Goal: Information Seeking & Learning: Check status

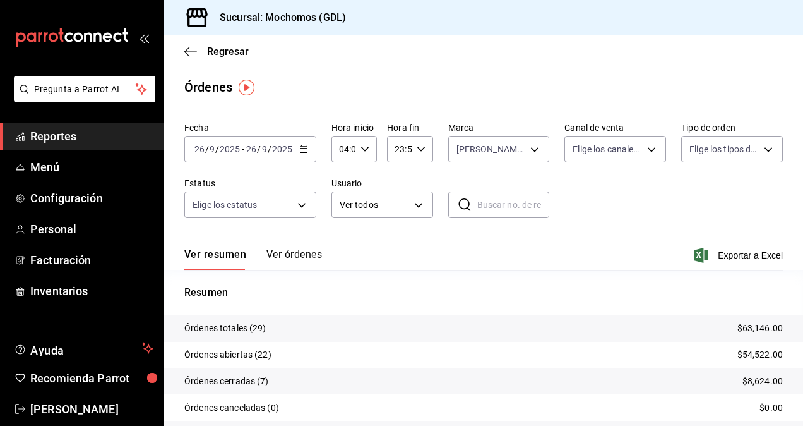
click at [227, 145] on input "2025" at bounding box center [229, 149] width 21 height 10
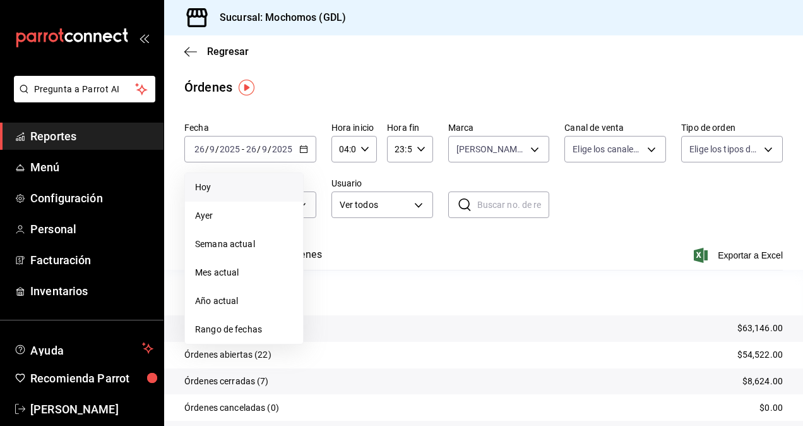
click at [253, 327] on span "Rango de fechas" at bounding box center [244, 329] width 98 height 13
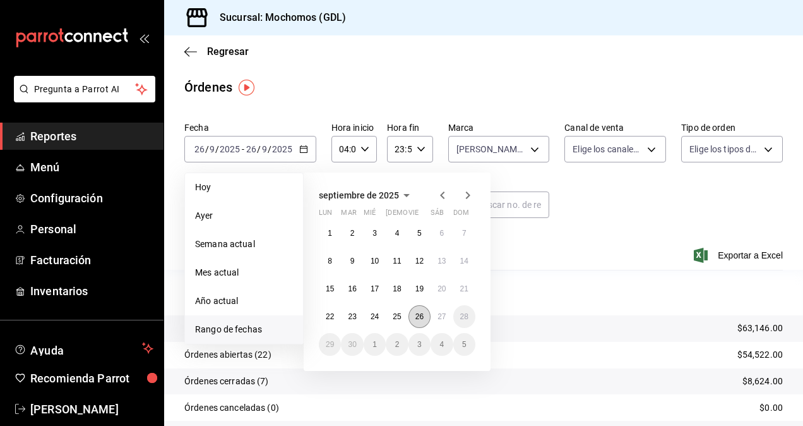
click at [412, 307] on button "26" at bounding box center [420, 316] width 22 height 23
click at [435, 309] on button "27" at bounding box center [442, 316] width 22 height 23
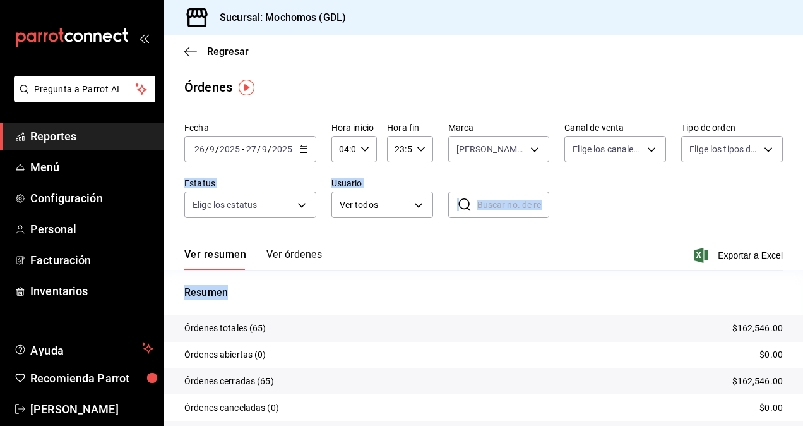
drag, startPoint x: 793, startPoint y: 219, endPoint x: 805, endPoint y: 289, distance: 71.9
click at [803, 289] on html "Pregunta a Parrot AI Reportes Menú Configuración Personal Facturación Inventari…" at bounding box center [401, 213] width 803 height 426
click at [761, 145] on body "Pregunta a Parrot AI Reportes Menú Configuración Personal Facturación Inventari…" at bounding box center [401, 213] width 803 height 426
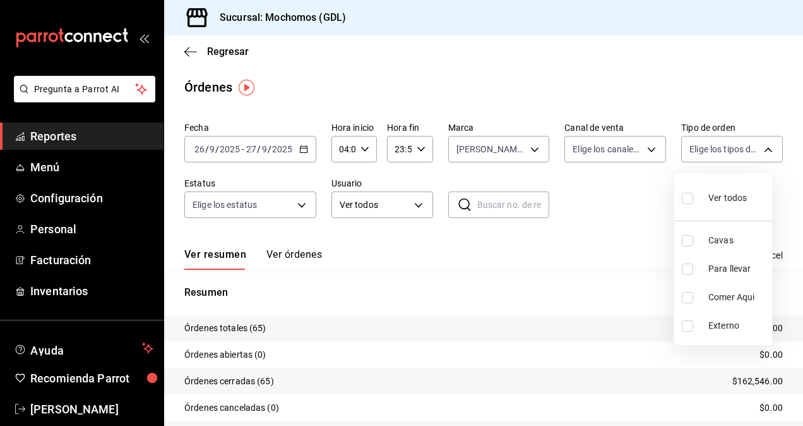
click at [794, 113] on div at bounding box center [401, 213] width 803 height 426
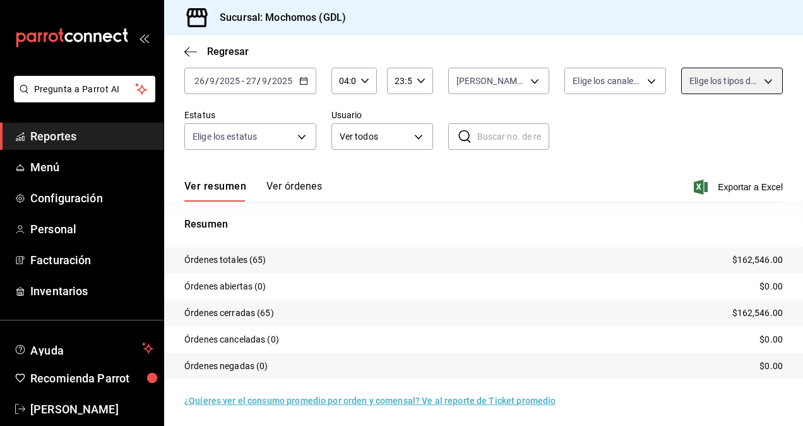
scroll to position [70, 0]
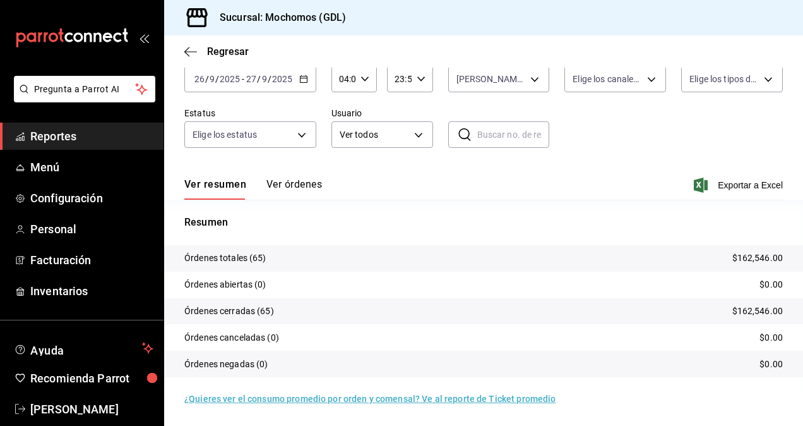
click at [183, 51] on div "Regresar" at bounding box center [483, 51] width 639 height 32
click at [191, 52] on icon "button" at bounding box center [190, 51] width 13 height 1
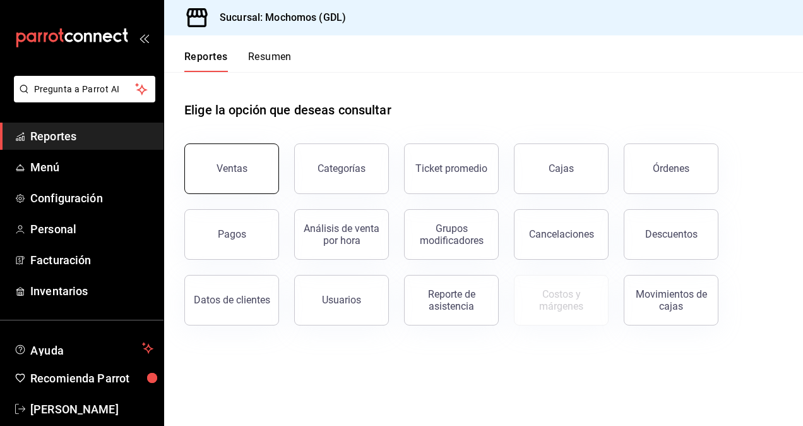
click at [230, 177] on button "Ventas" at bounding box center [231, 168] width 95 height 51
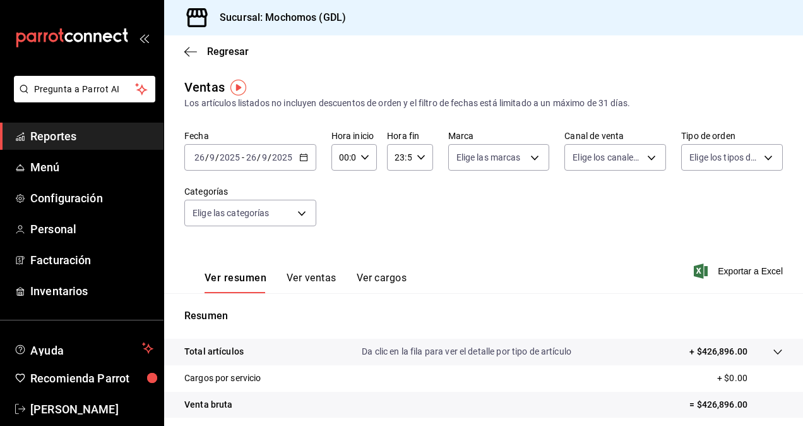
click at [363, 163] on div "00:00 Hora inicio" at bounding box center [354, 157] width 45 height 27
click at [343, 248] on span "02" at bounding box center [341, 250] width 3 height 10
click at [365, 165] on div at bounding box center [401, 213] width 803 height 426
click at [364, 162] on div "02:00 Hora inicio" at bounding box center [354, 157] width 45 height 27
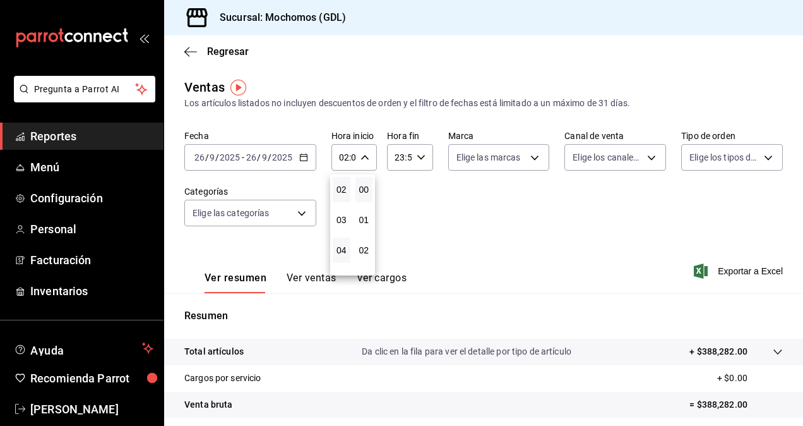
click at [338, 243] on button "04" at bounding box center [342, 249] width 18 height 25
type input "04:00"
click at [480, 184] on div at bounding box center [401, 213] width 803 height 426
click at [299, 159] on icon "button" at bounding box center [303, 157] width 9 height 9
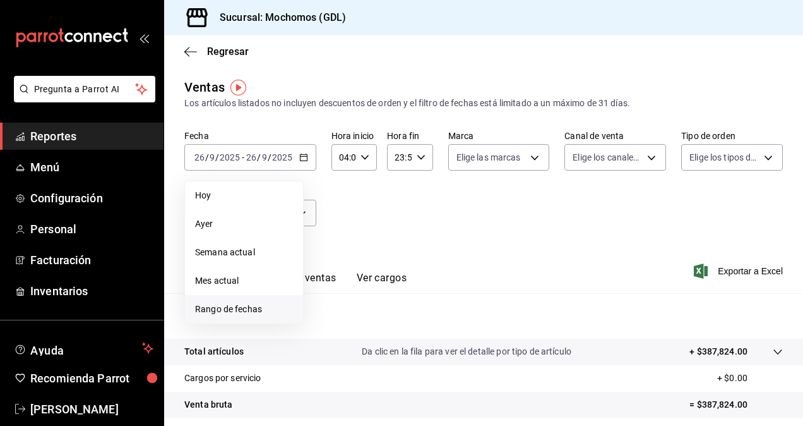
click at [248, 307] on span "Rango de fechas" at bounding box center [244, 309] width 98 height 13
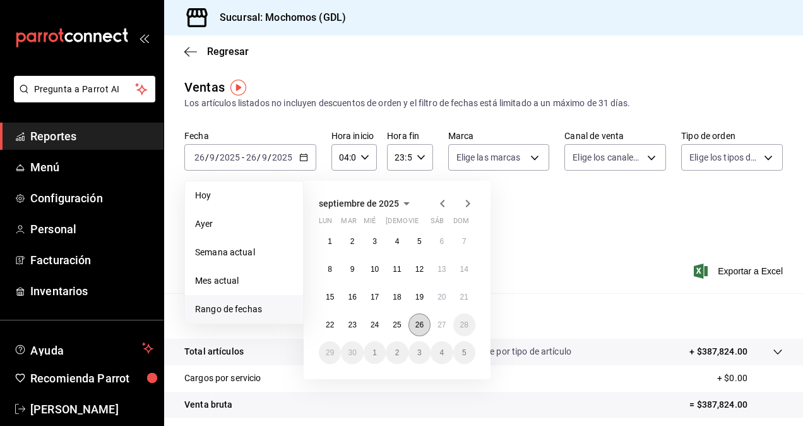
click at [417, 331] on button "26" at bounding box center [420, 324] width 22 height 23
click at [442, 325] on abbr "27" at bounding box center [442, 324] width 8 height 9
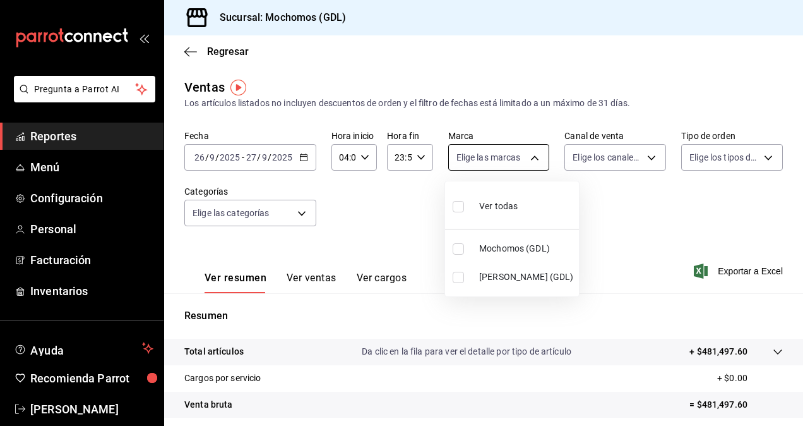
click at [515, 162] on body "Pregunta a Parrot AI Reportes Menú Configuración Personal Facturación Inventari…" at bounding box center [401, 213] width 803 height 426
click at [461, 277] on input "checkbox" at bounding box center [458, 277] width 11 height 11
checkbox input "true"
type input "9cac9703-0c5a-4d8b-addd-5b6b571d65b9"
drag, startPoint x: 801, startPoint y: 232, endPoint x: 805, endPoint y: 333, distance: 101.1
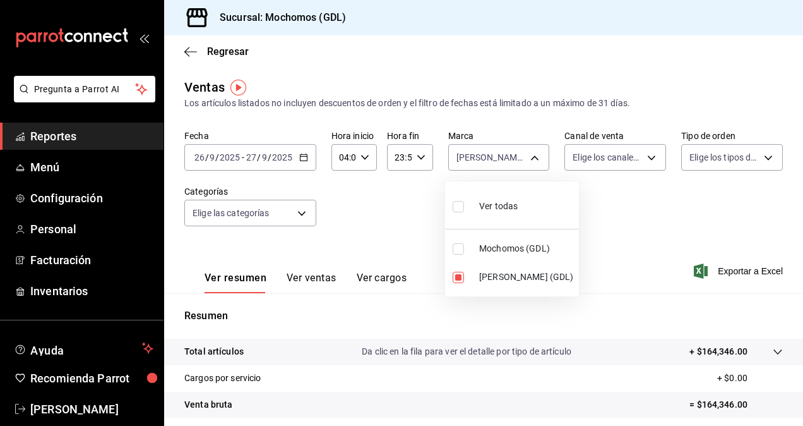
click at [803, 333] on html "Pregunta a Parrot AI Reportes Menú Configuración Personal Facturación Inventari…" at bounding box center [401, 213] width 803 height 426
click at [802, 328] on div at bounding box center [401, 213] width 803 height 426
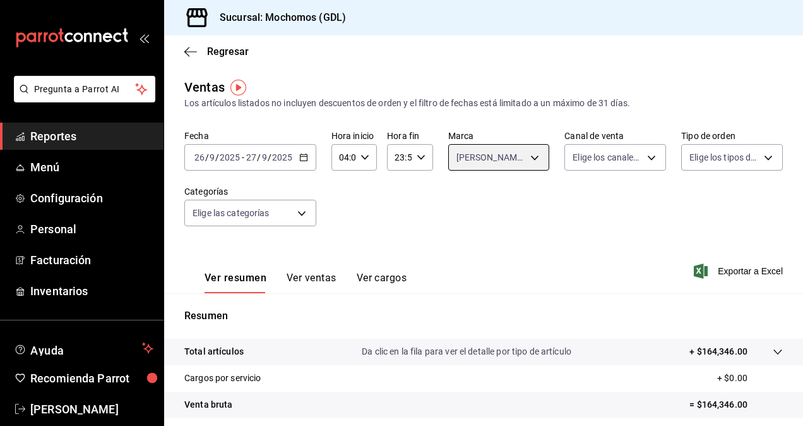
scroll to position [179, 0]
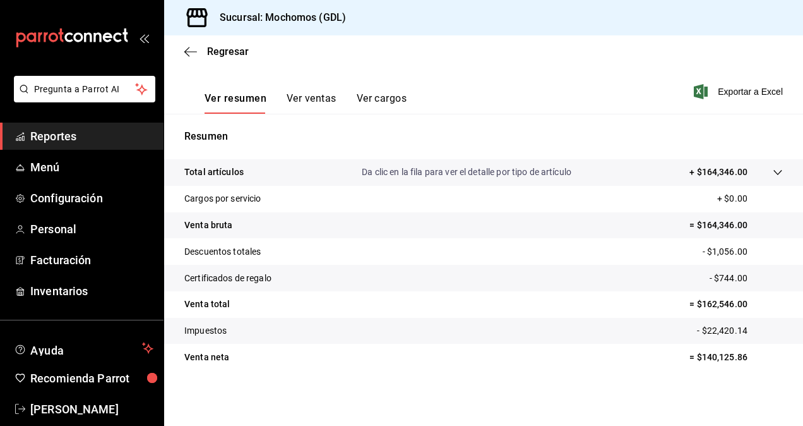
click at [724, 355] on p "= $140,125.86" at bounding box center [736, 357] width 93 height 13
copy p "140,125.86"
click at [739, 87] on span "Exportar a Excel" at bounding box center [740, 91] width 87 height 15
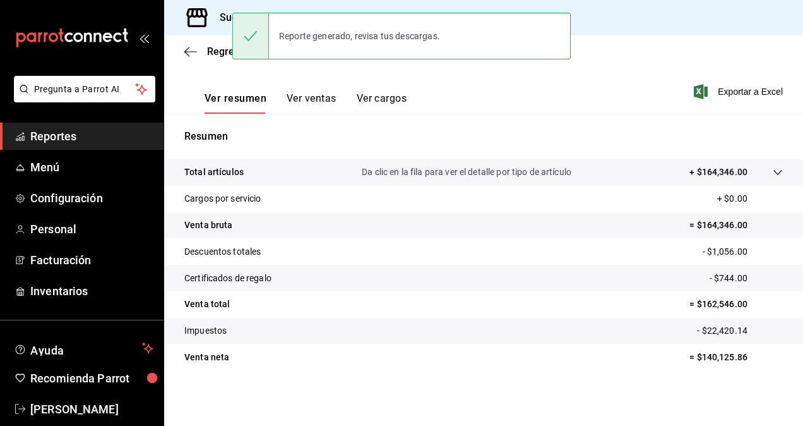
click at [543, 326] on tr "Impuestos - $22,420.14" at bounding box center [483, 331] width 639 height 27
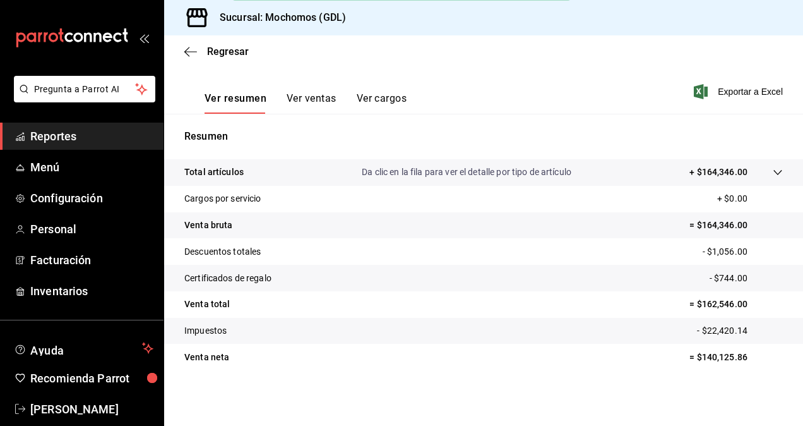
click at [716, 251] on p "- $1,056.00" at bounding box center [743, 251] width 80 height 13
copy p "1,056.00"
click at [719, 278] on p "- $744.00" at bounding box center [746, 278] width 73 height 13
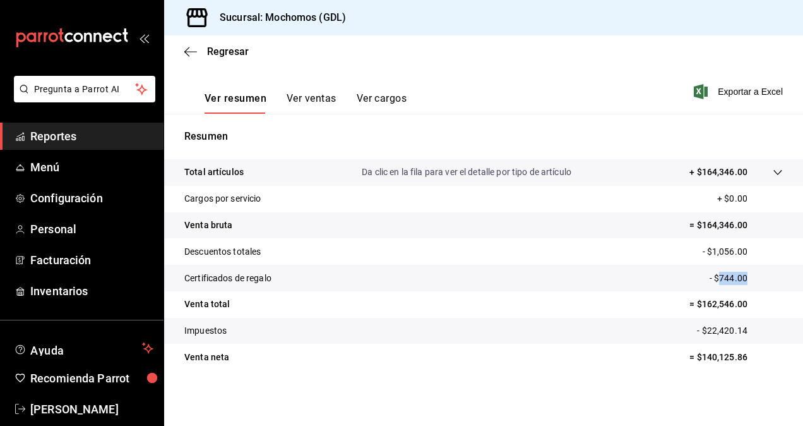
copy p "744.00"
